Goal: Information Seeking & Learning: Learn about a topic

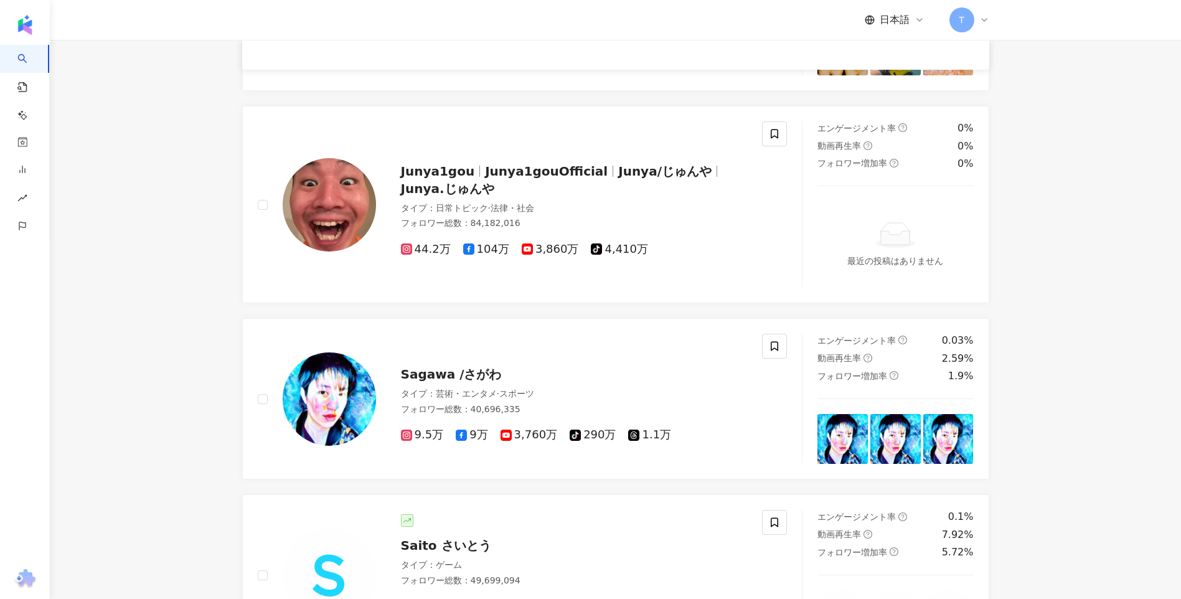
scroll to position [1998, 0]
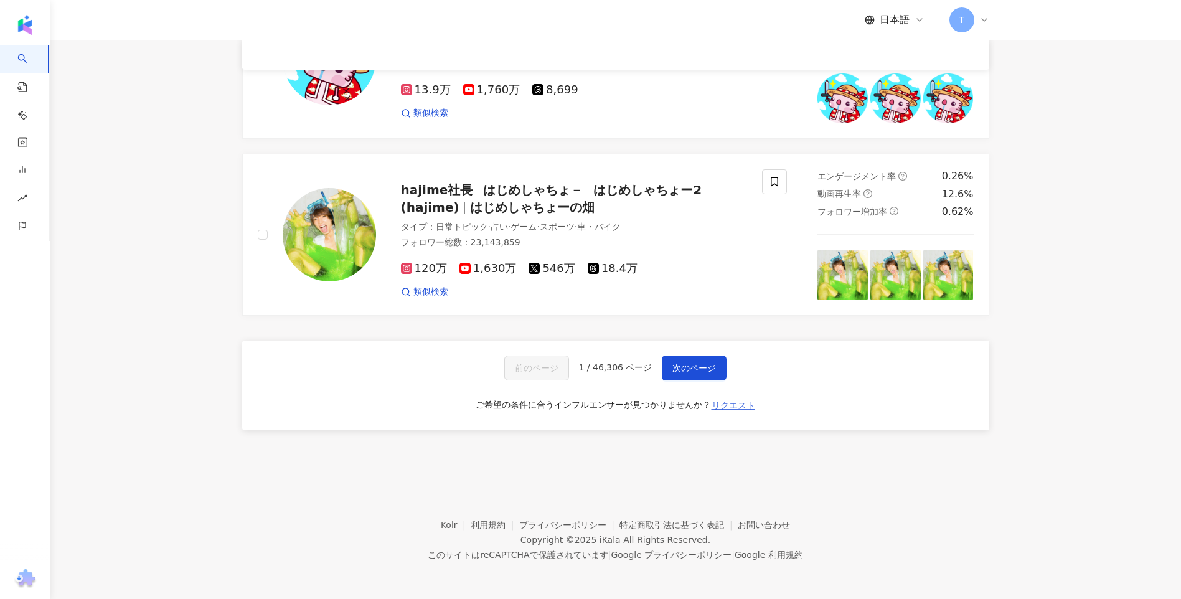
click at [739, 408] on span "リクエスト" at bounding box center [733, 405] width 44 height 10
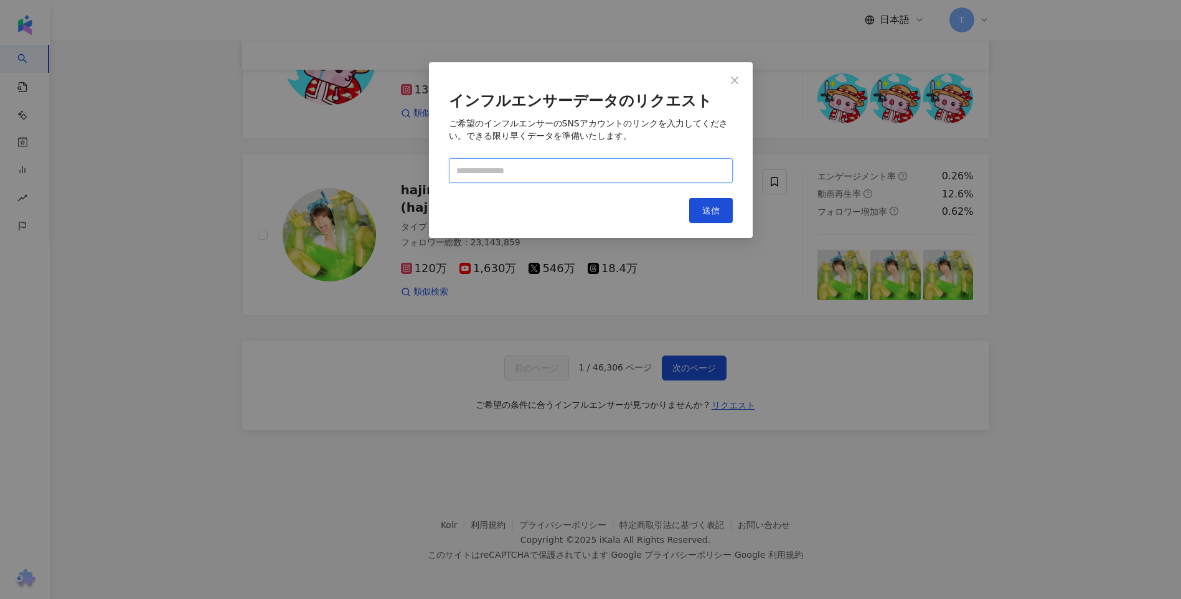
click at [551, 175] on input "text" at bounding box center [591, 170] width 284 height 25
paste input "**********"
type input "**********"
click at [706, 218] on button "送信" at bounding box center [711, 210] width 44 height 25
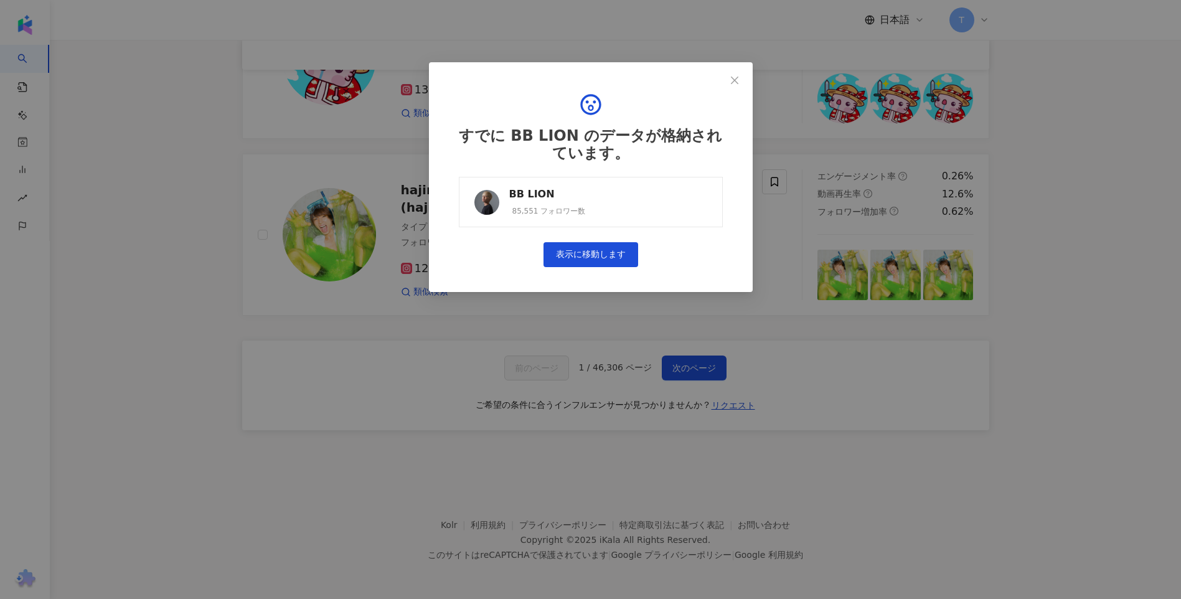
click at [611, 206] on link "BB LION 85,551 フォロワー数" at bounding box center [591, 202] width 264 height 50
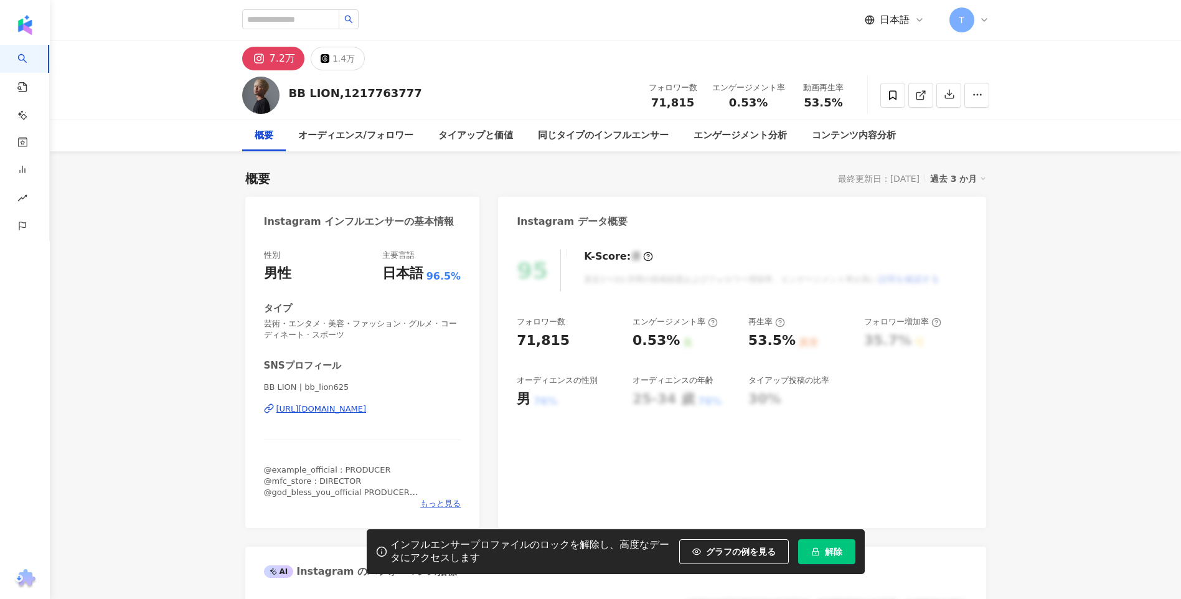
click at [834, 546] on span "解除" at bounding box center [833, 551] width 17 height 10
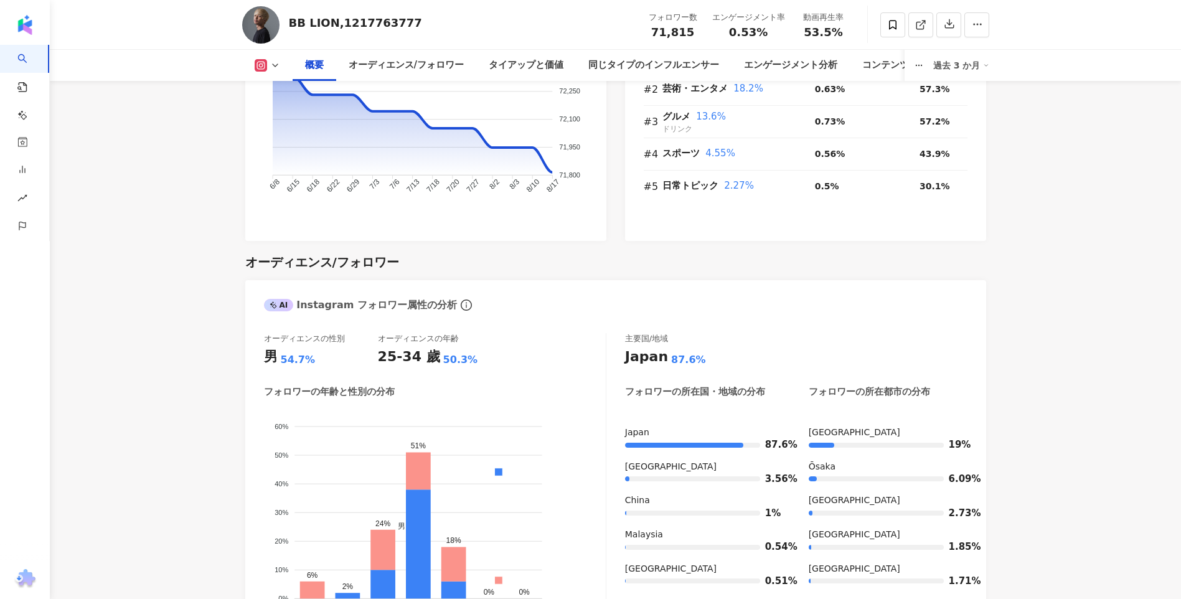
scroll to position [1058, 0]
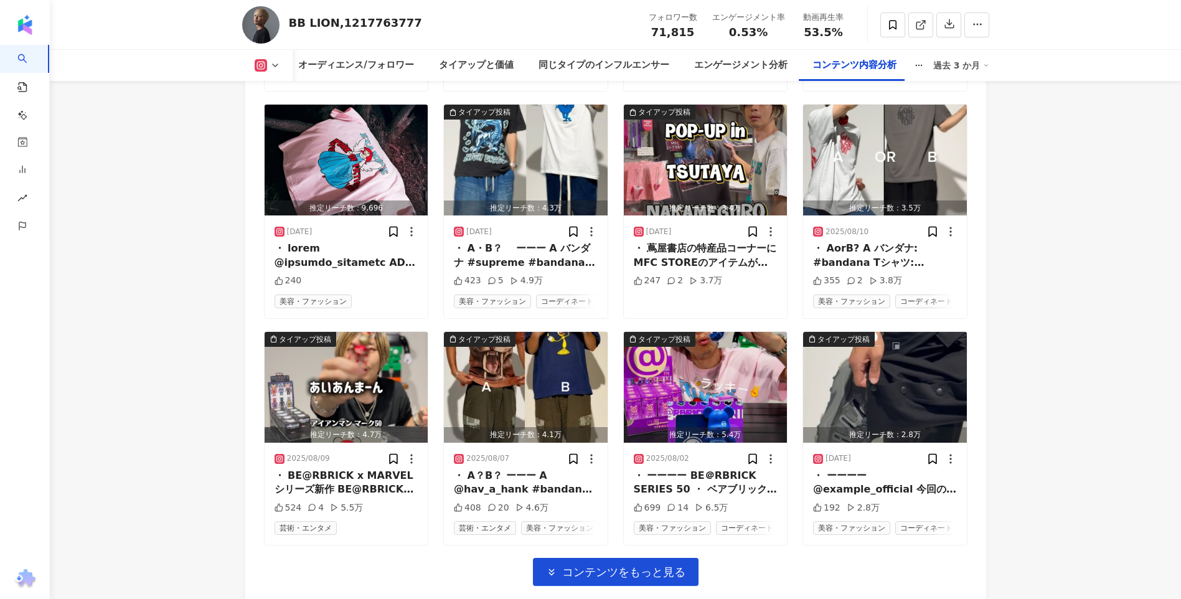
scroll to position [4376, 0]
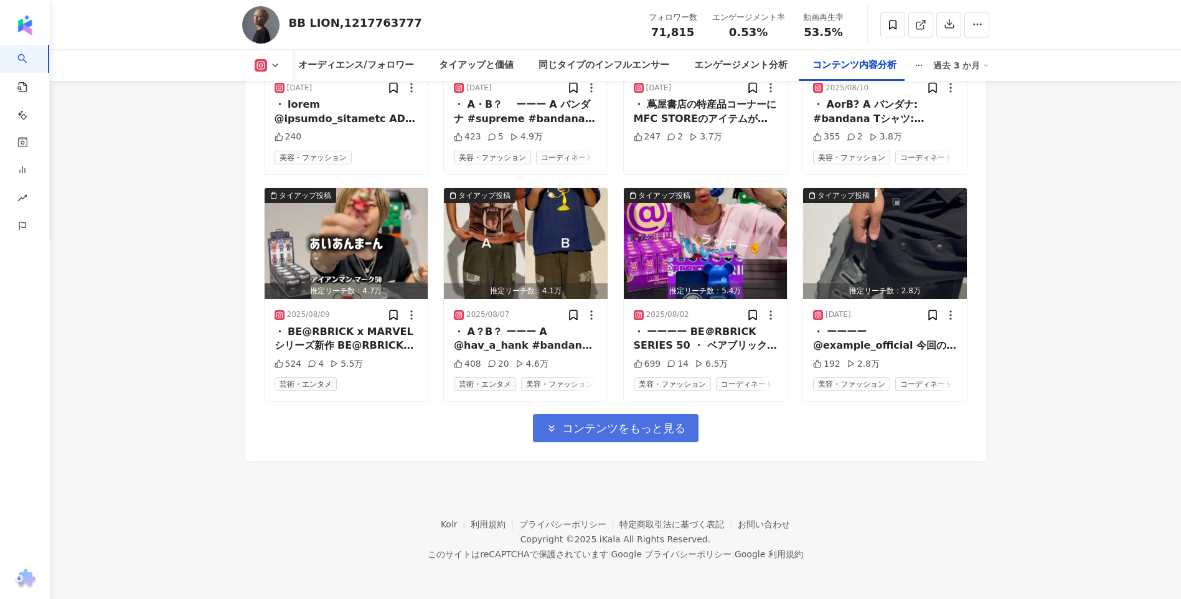
click at [653, 434] on span "コンテンツをもっと見る" at bounding box center [623, 428] width 123 height 14
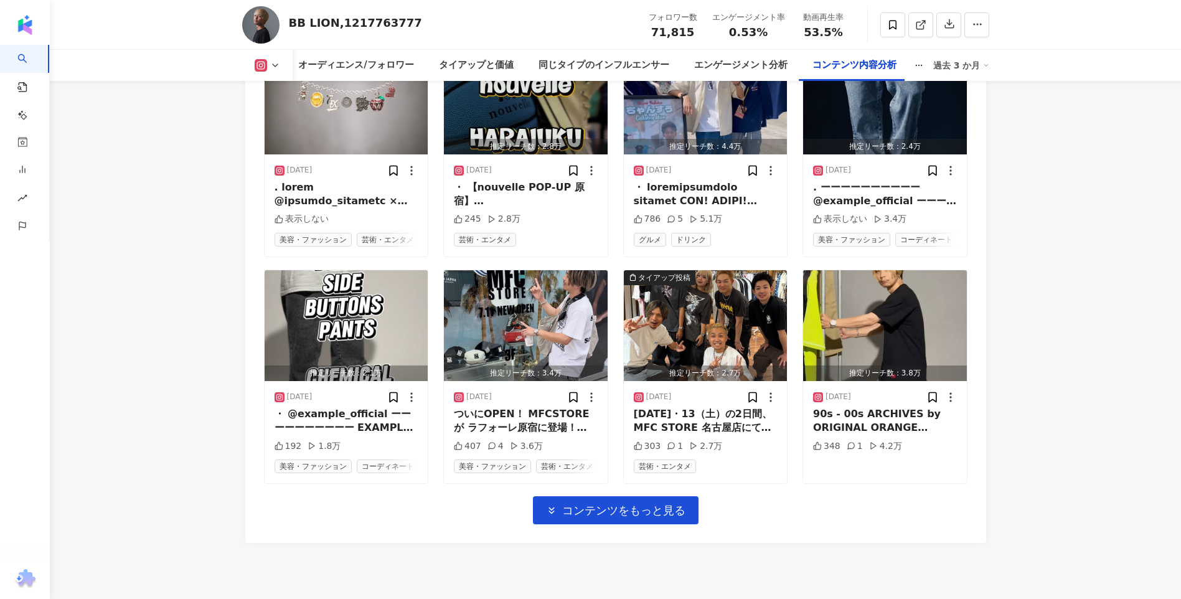
scroll to position [5084, 0]
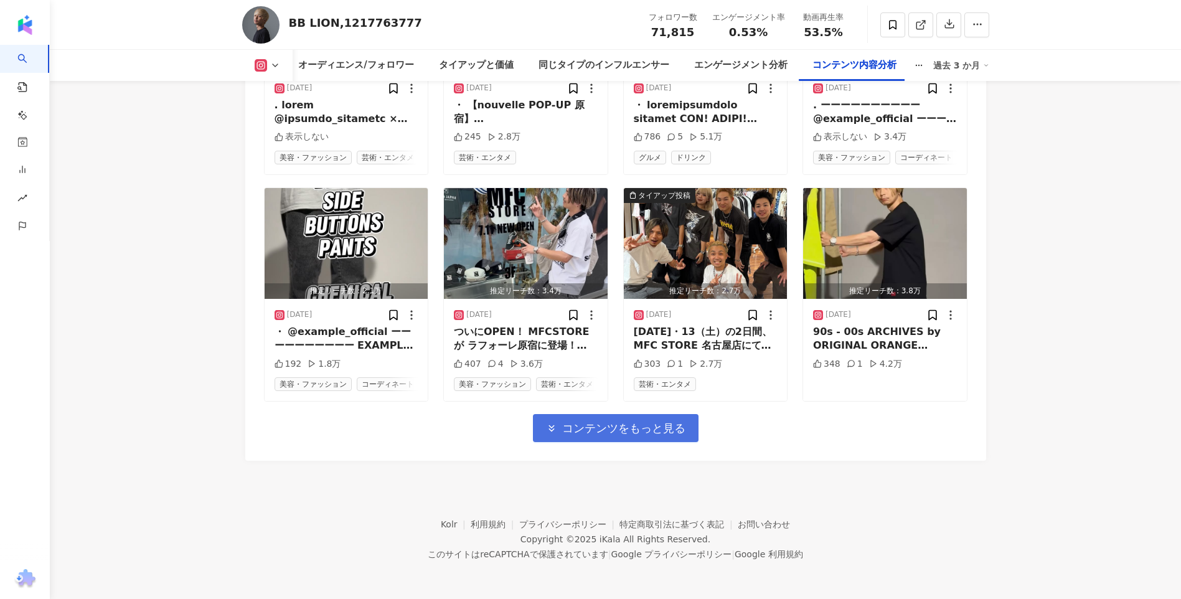
click at [597, 441] on button "コンテンツをもっと見る" at bounding box center [616, 428] width 166 height 28
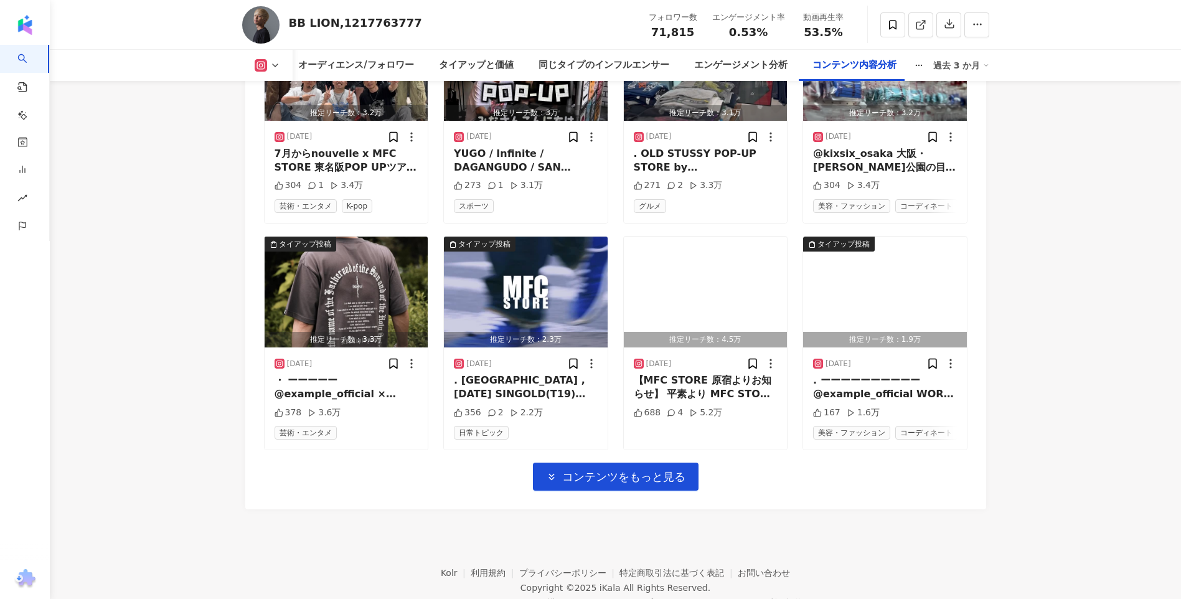
scroll to position [5706, 0]
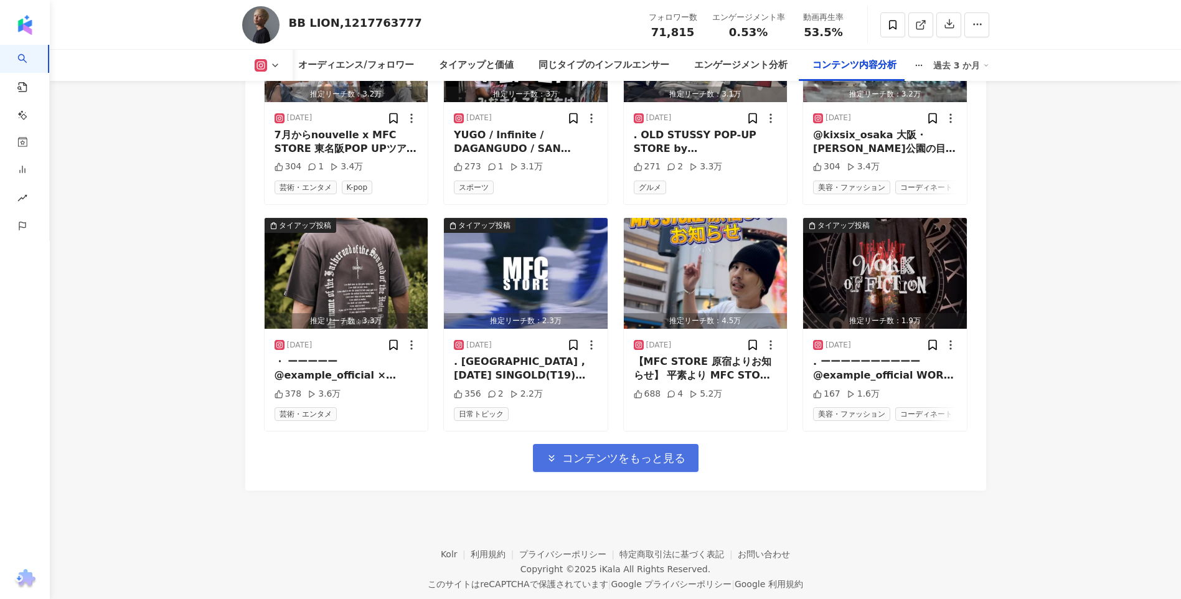
click at [619, 465] on span "コンテンツをもっと見る" at bounding box center [623, 458] width 123 height 14
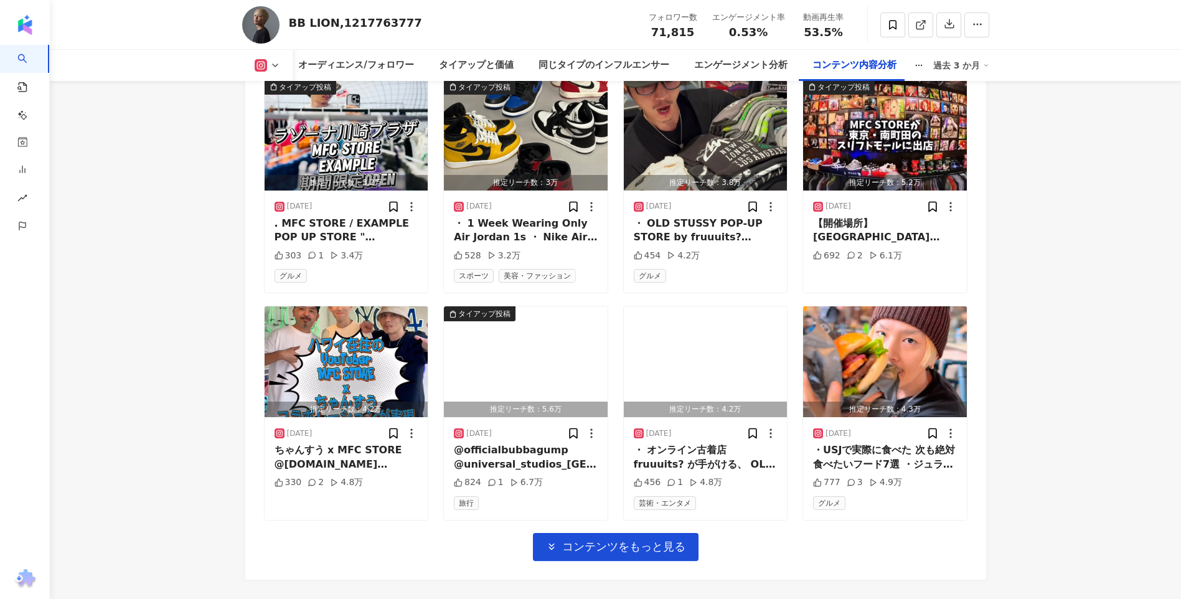
scroll to position [6453, 0]
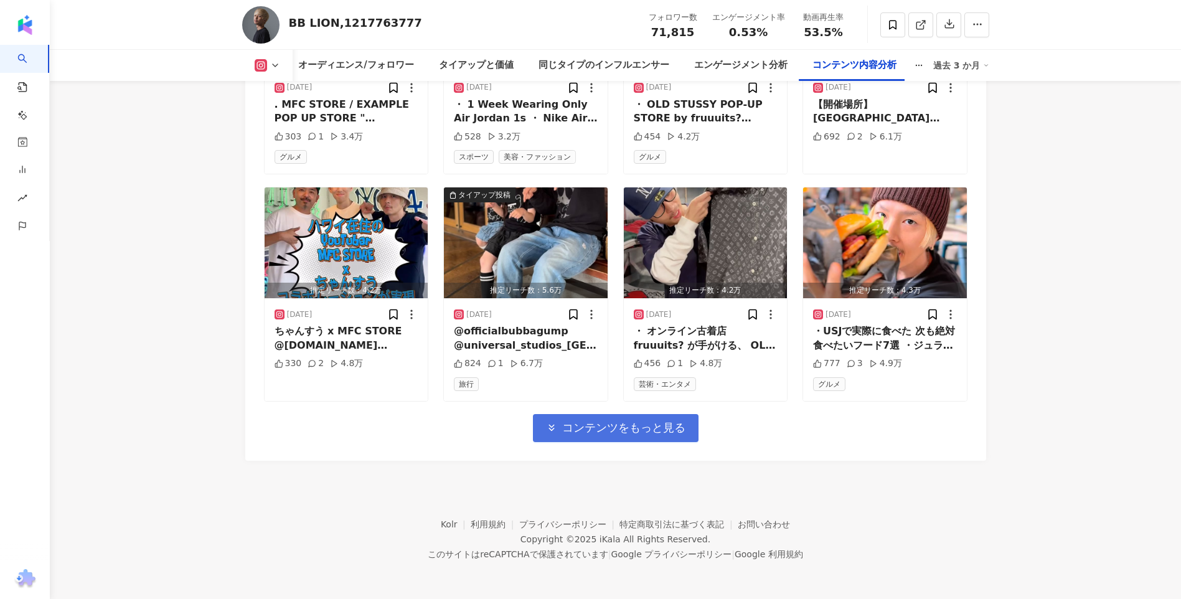
click at [597, 434] on span "コンテンツをもっと見る" at bounding box center [623, 428] width 123 height 14
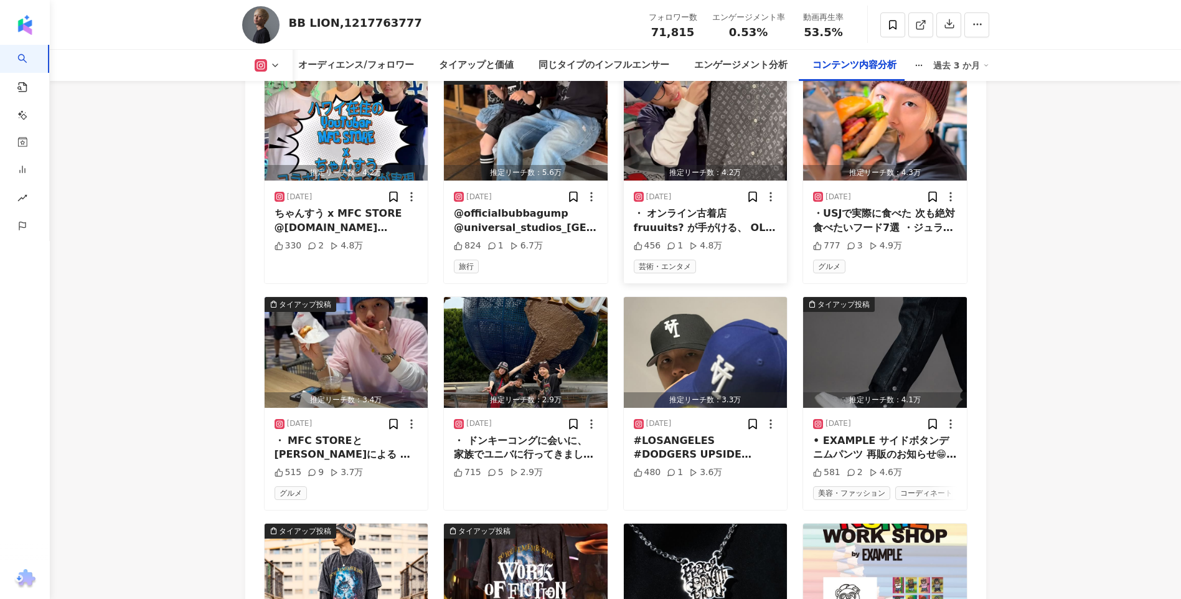
scroll to position [6640, 0]
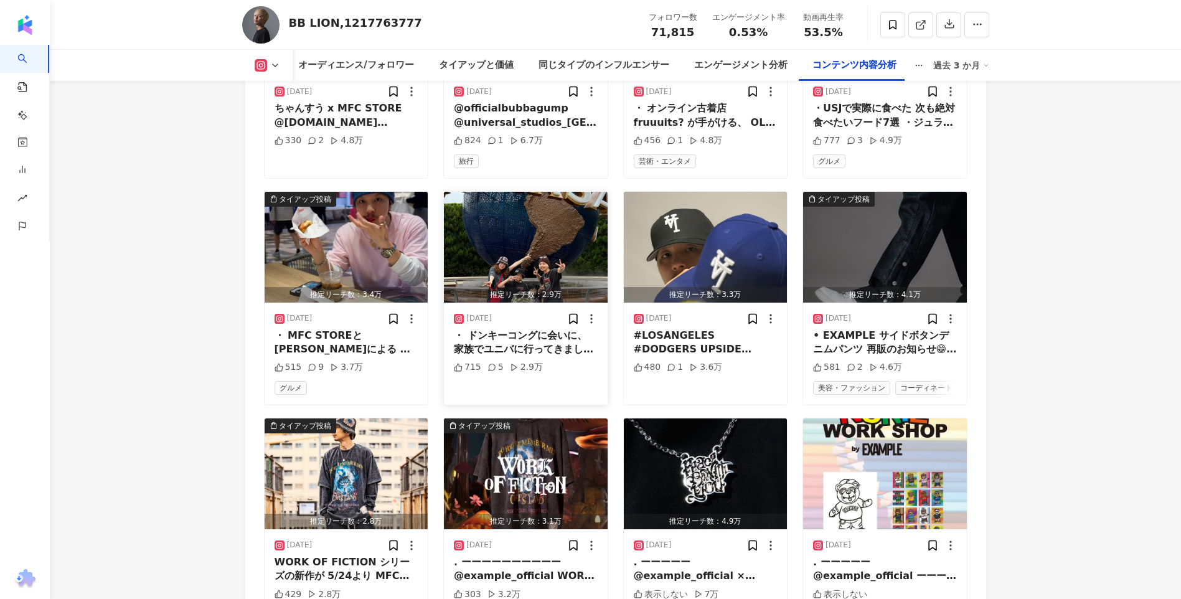
click at [562, 357] on div "・ ドンキーコングに会いに、 家族でユニバに行ってきました🦍 @universal_studios_japan #ユニバ #usj #ドンキーコング" at bounding box center [526, 343] width 144 height 28
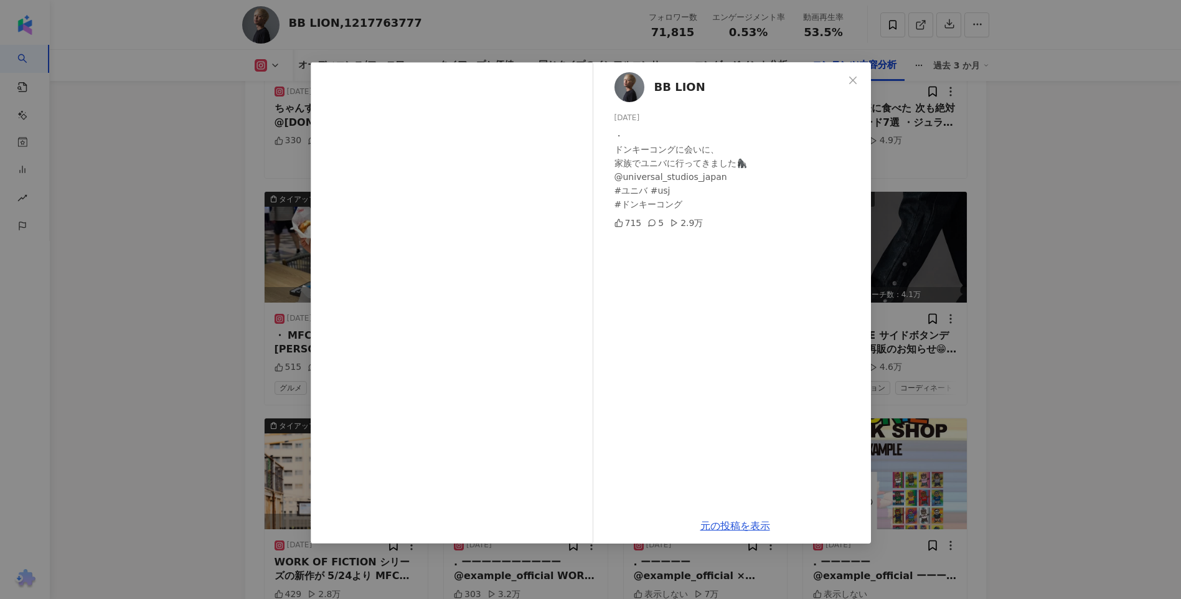
click at [991, 266] on div "BB LION [DATE] ・ ドンキーコングに会いに、 家族でユニバに行ってきました🦍 @universal_studios_japan #ユニバ #us…" at bounding box center [590, 299] width 1181 height 599
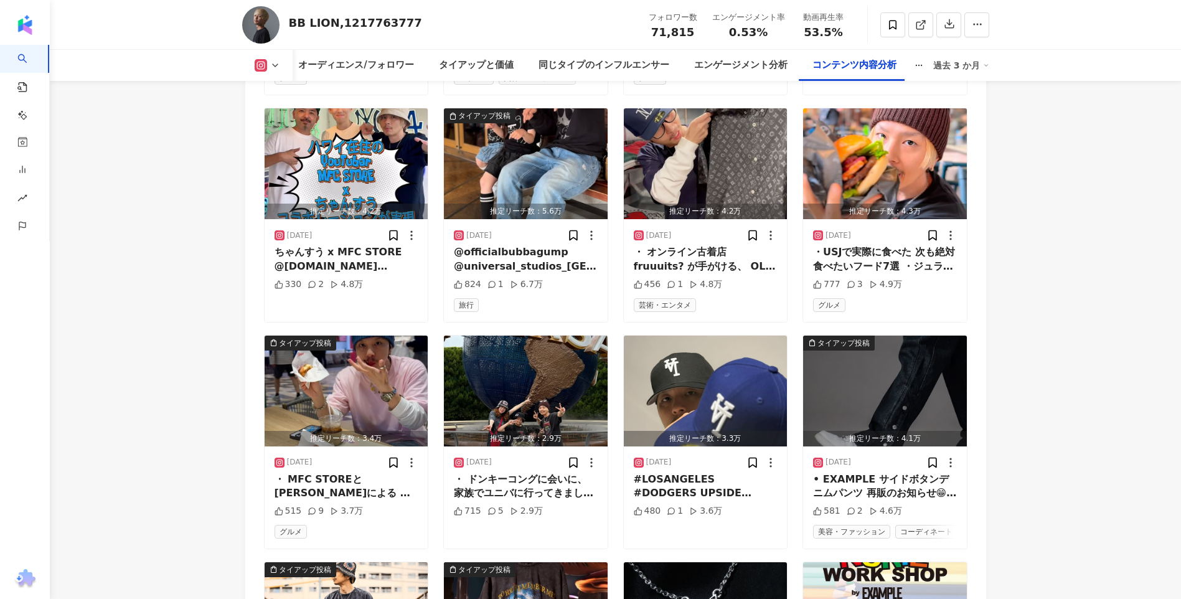
scroll to position [6620, 0]
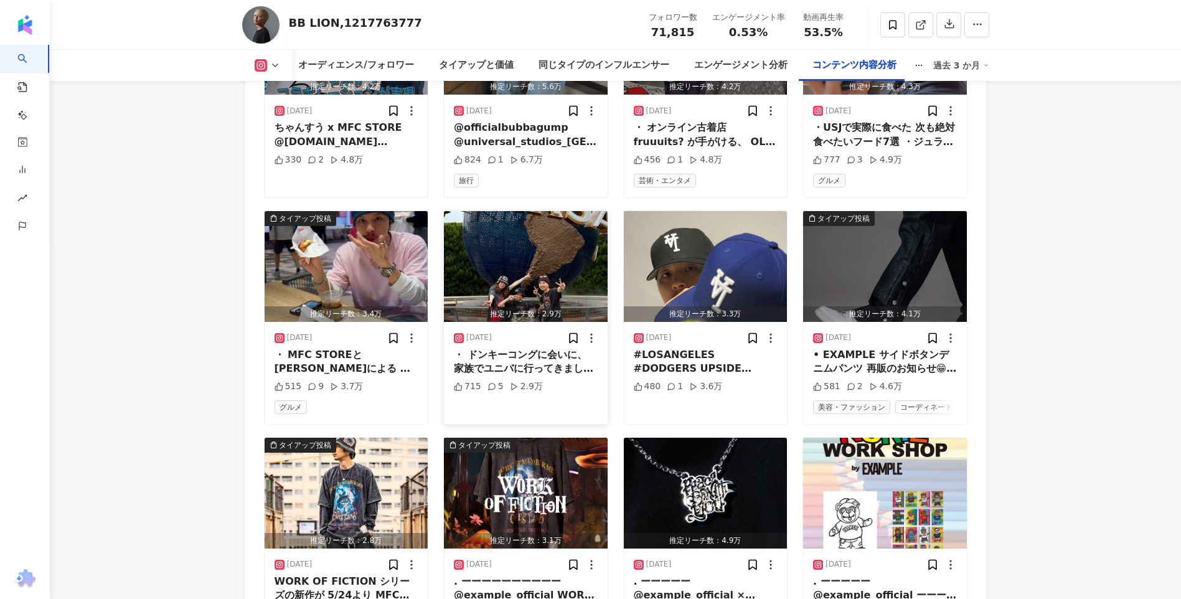
click at [545, 376] on div "・ ドンキーコングに会いに、 家族でユニバに行ってきました🦍 @universal_studios_japan #ユニバ #usj #ドンキーコング" at bounding box center [526, 362] width 144 height 28
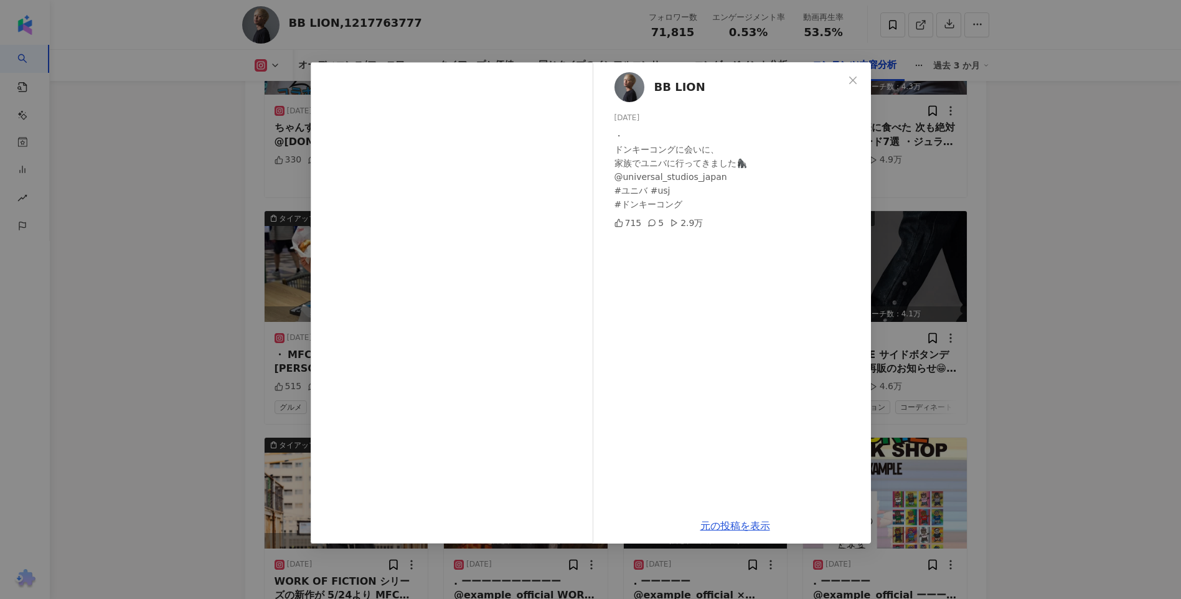
click at [123, 441] on div "BB LION [DATE] ・ ドンキーコングに会いに、 家族でユニバに行ってきました🦍 @universal_studios_japan #ユニバ #us…" at bounding box center [590, 299] width 1181 height 599
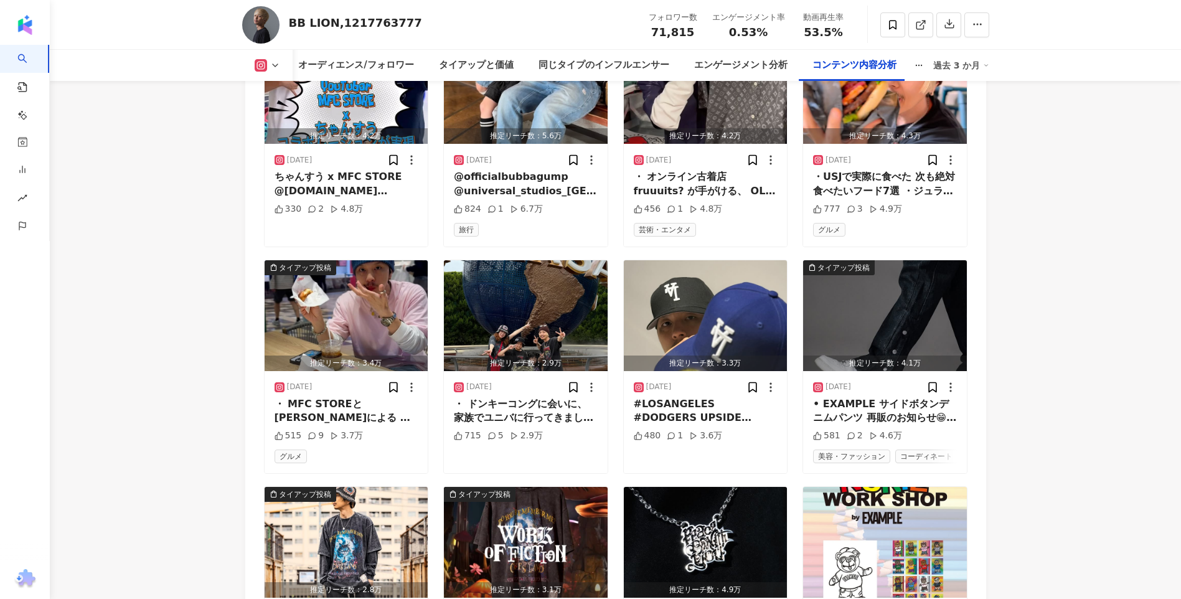
scroll to position [6683, 0]
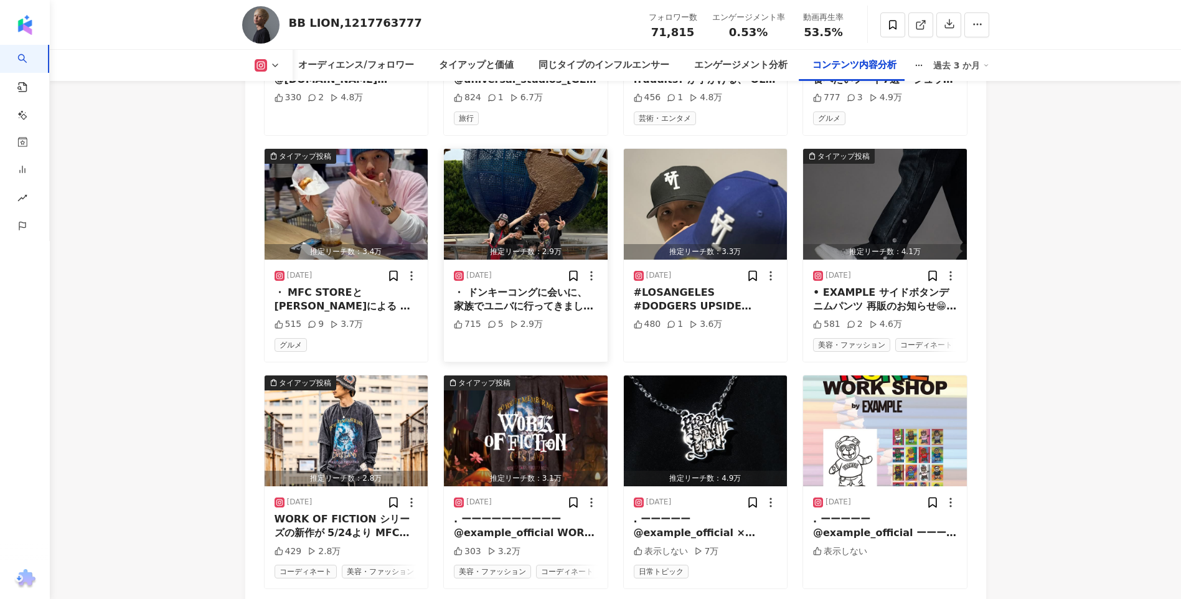
click at [552, 260] on img "button" at bounding box center [526, 204] width 164 height 111
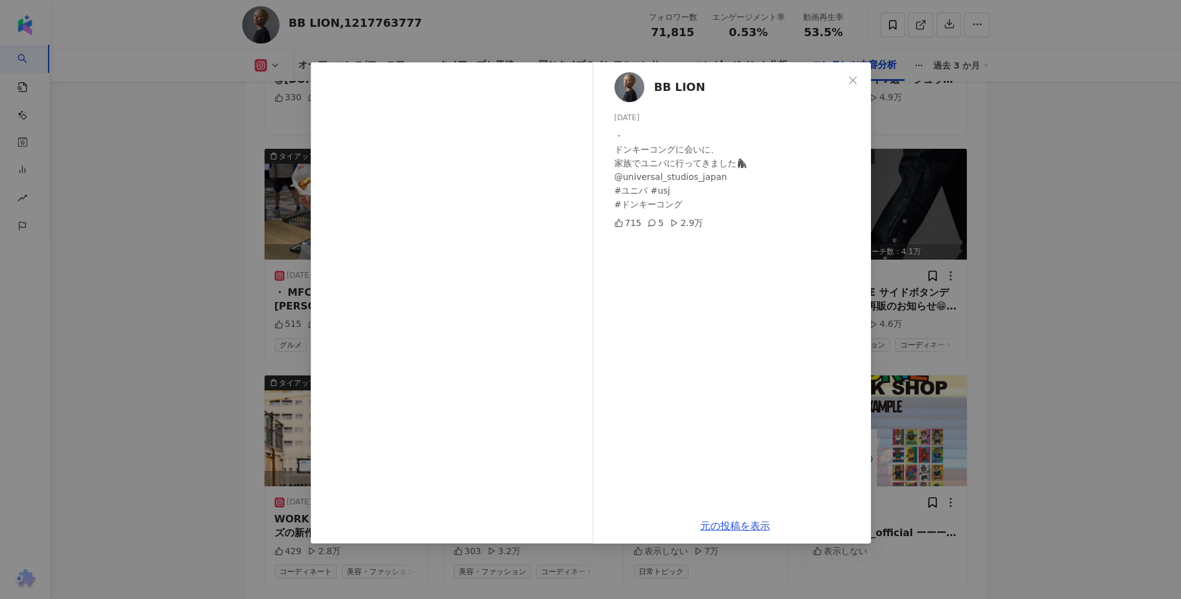
click at [1043, 243] on div "BB LION [DATE] ・ ドンキーコングに会いに、 家族でユニバに行ってきました🦍 @universal_studios_japan #ユニバ #us…" at bounding box center [590, 299] width 1181 height 599
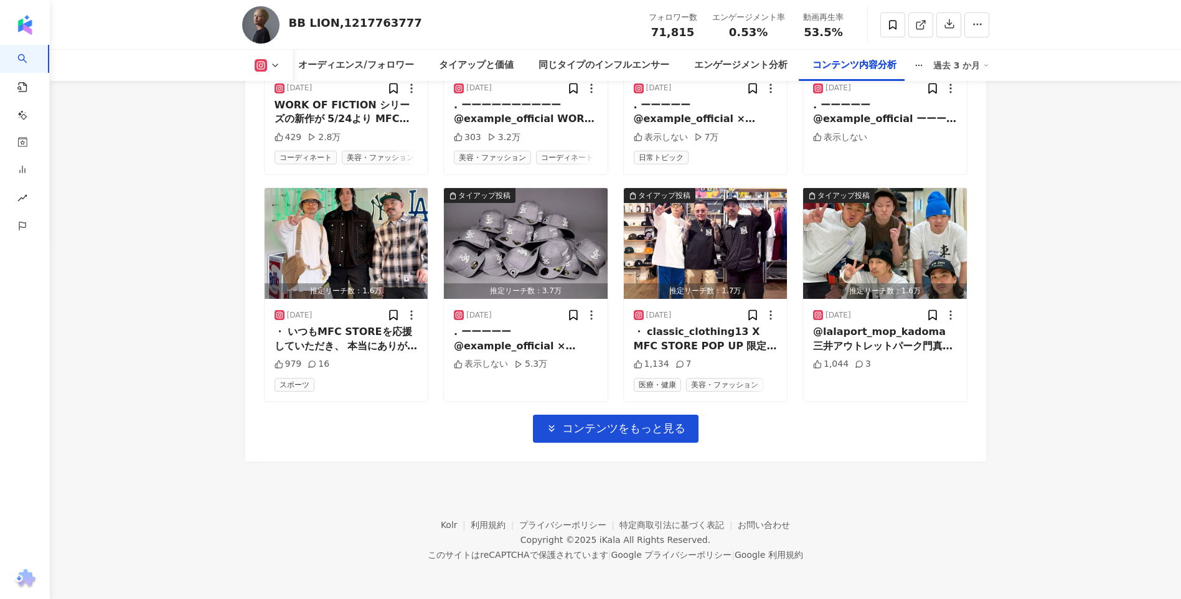
scroll to position [7181, 0]
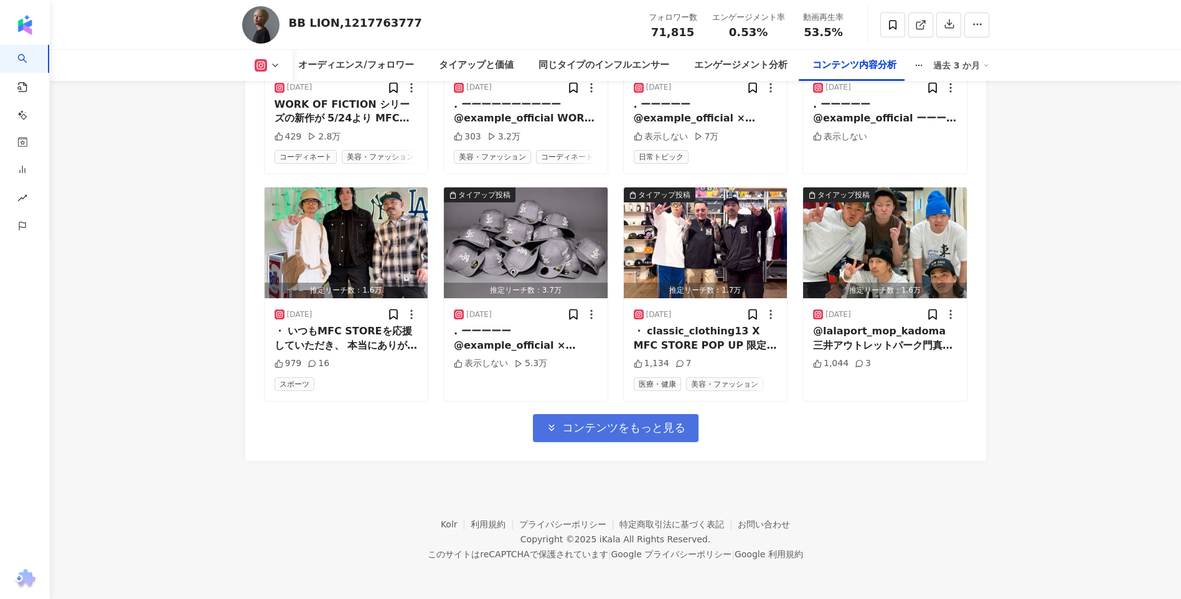
click at [563, 433] on span "コンテンツをもっと見る" at bounding box center [623, 428] width 123 height 14
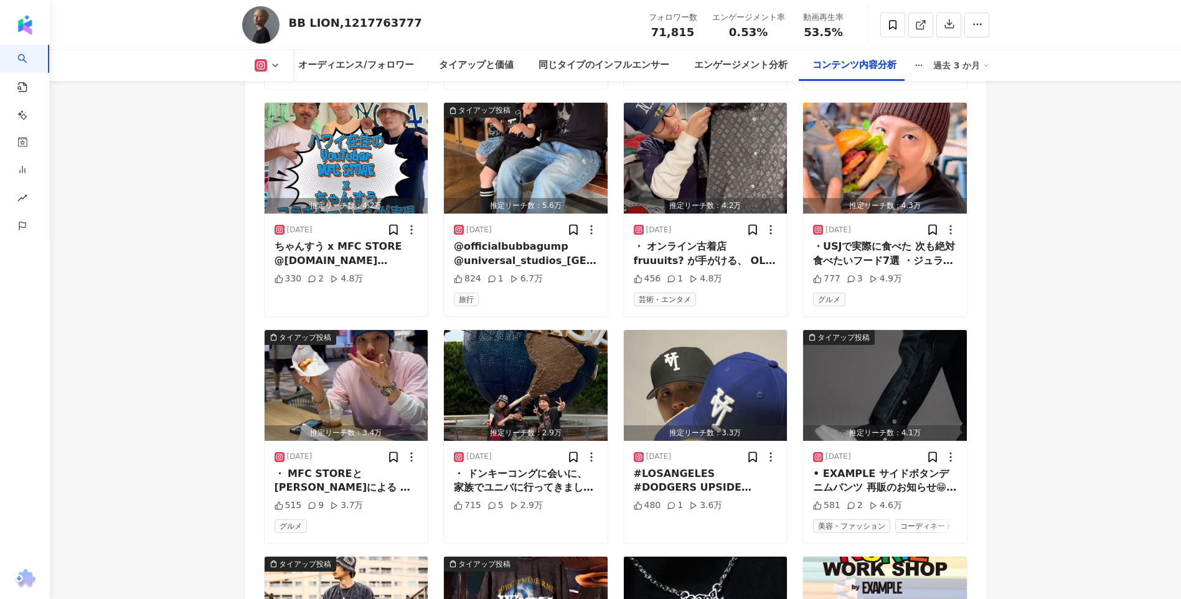
scroll to position [6620, 0]
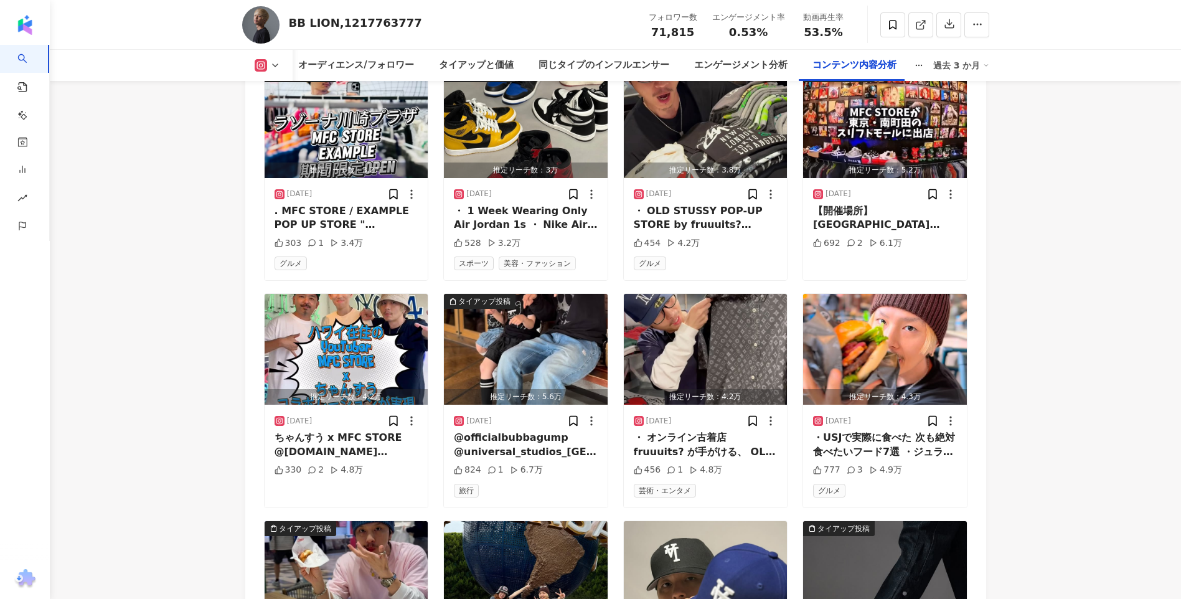
scroll to position [6622, 0]
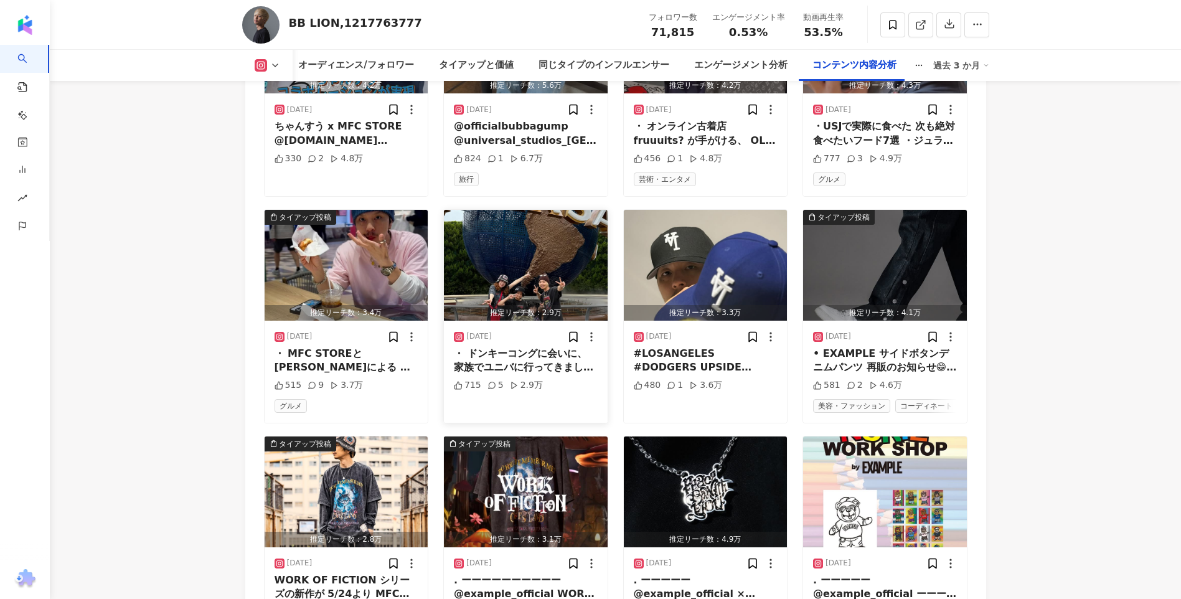
click at [531, 321] on div "推定リーチ数：2.9万" at bounding box center [526, 313] width 164 height 16
click at [546, 351] on div "View post on Instagram 元の投稿を表示" at bounding box center [590, 299] width 1181 height 599
click at [535, 375] on div "・ ドンキーコングに会いに、 家族でユニバに行ってきました🦍 @universal_studios_japan #ユニバ #usj #ドンキーコング" at bounding box center [526, 361] width 144 height 28
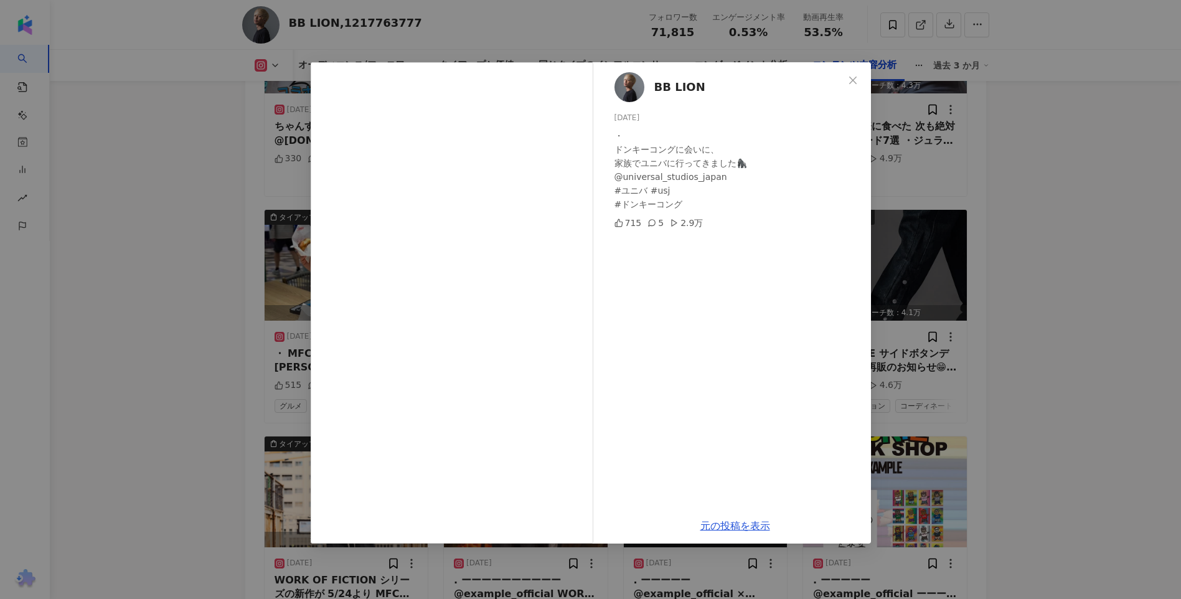
click at [1050, 369] on div "BB LION [DATE] ・ ドンキーコングに会いに、 家族でユニバに行ってきました🦍 @universal_studios_japan #ユニバ #us…" at bounding box center [590, 299] width 1181 height 599
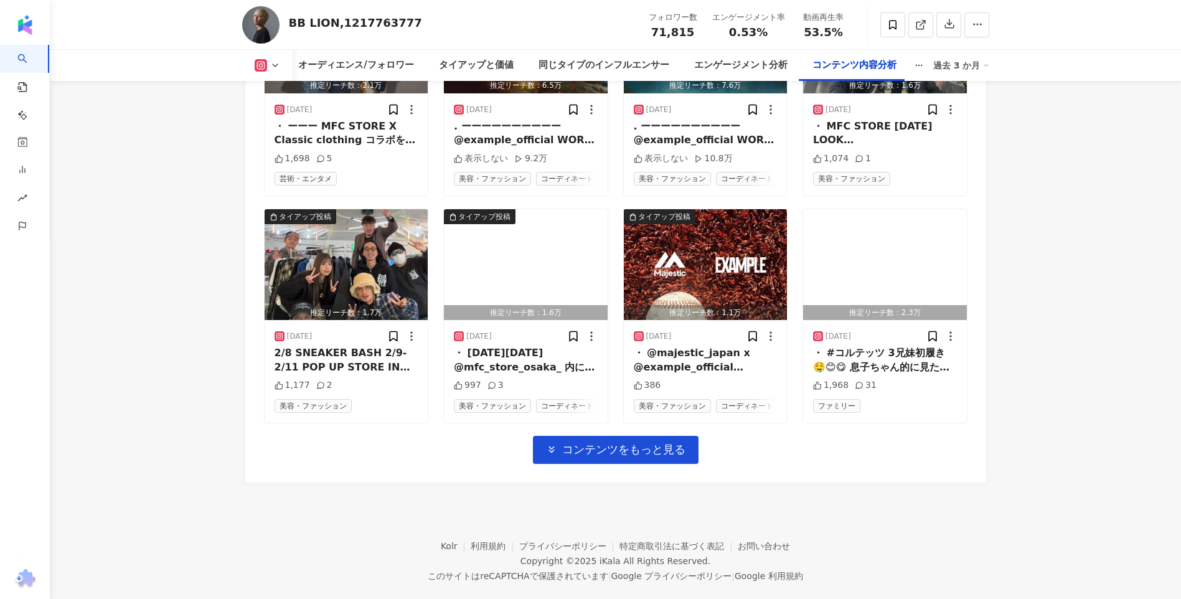
scroll to position [7889, 0]
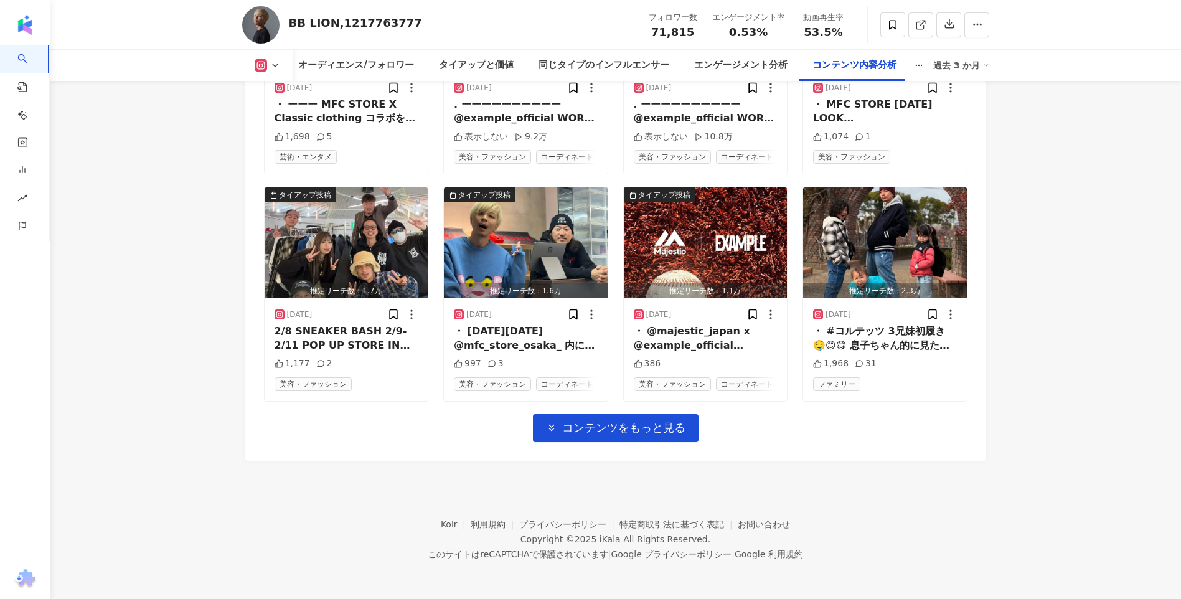
drag, startPoint x: 670, startPoint y: 417, endPoint x: 799, endPoint y: 413, distance: 128.9
click at [670, 417] on button "コンテンツをもっと見る" at bounding box center [616, 428] width 166 height 28
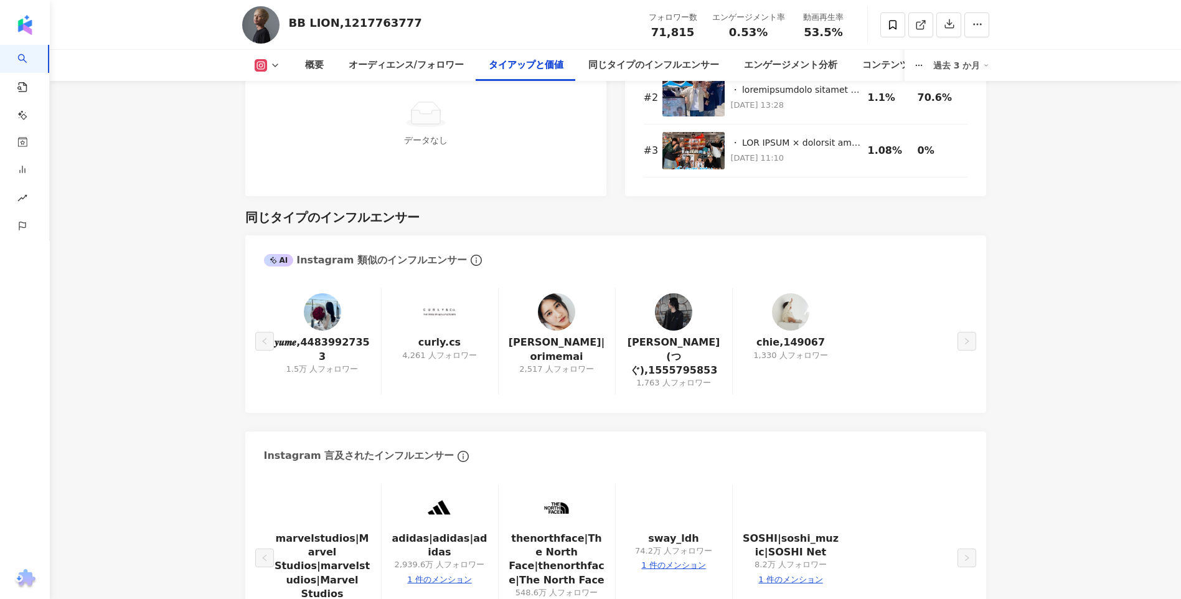
scroll to position [1991, 0]
